Goal: Find specific page/section: Find specific page/section

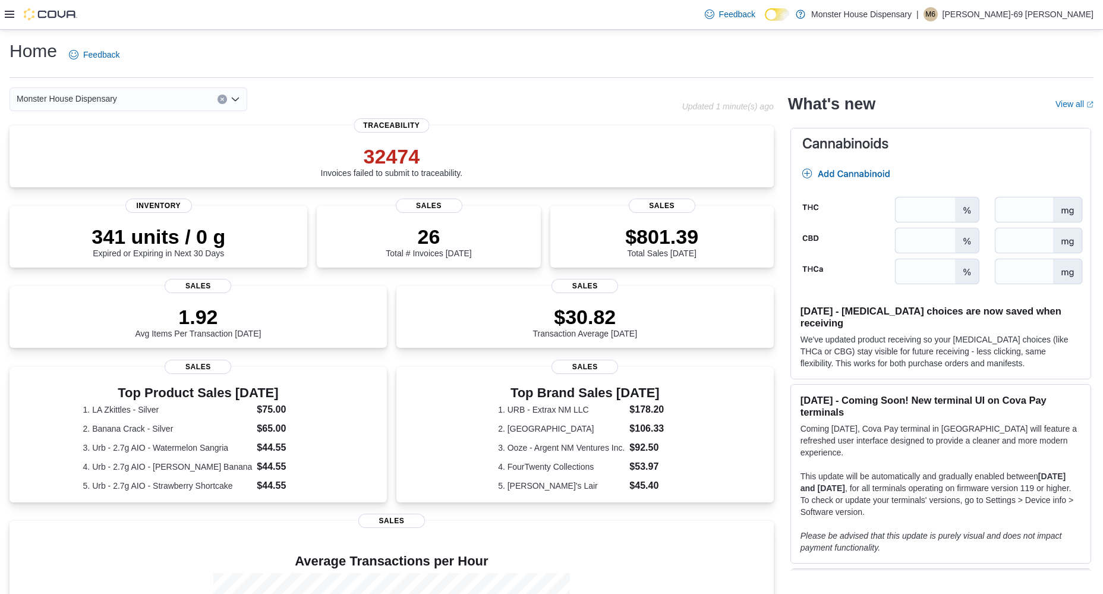
click at [8, 15] on icon at bounding box center [10, 14] width 10 height 7
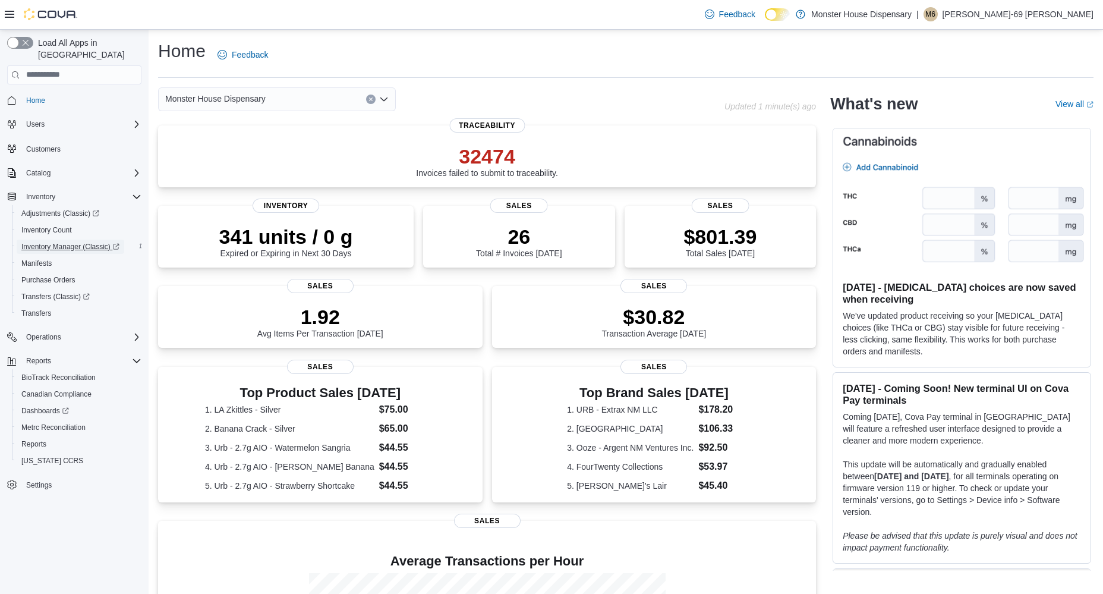
click at [56, 242] on span "Inventory Manager (Classic)" at bounding box center [70, 247] width 98 height 10
